Goal: Task Accomplishment & Management: Use online tool/utility

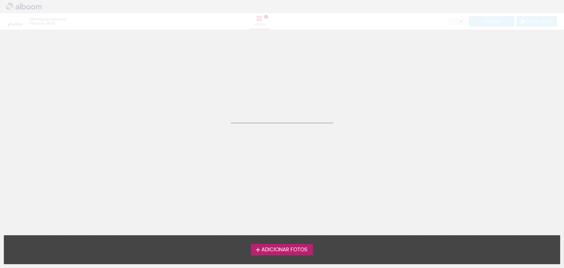
click at [162, 59] on neon-animatable "Confirmar Cancelar" at bounding box center [282, 60] width 564 height 60
